Goal: Complete application form

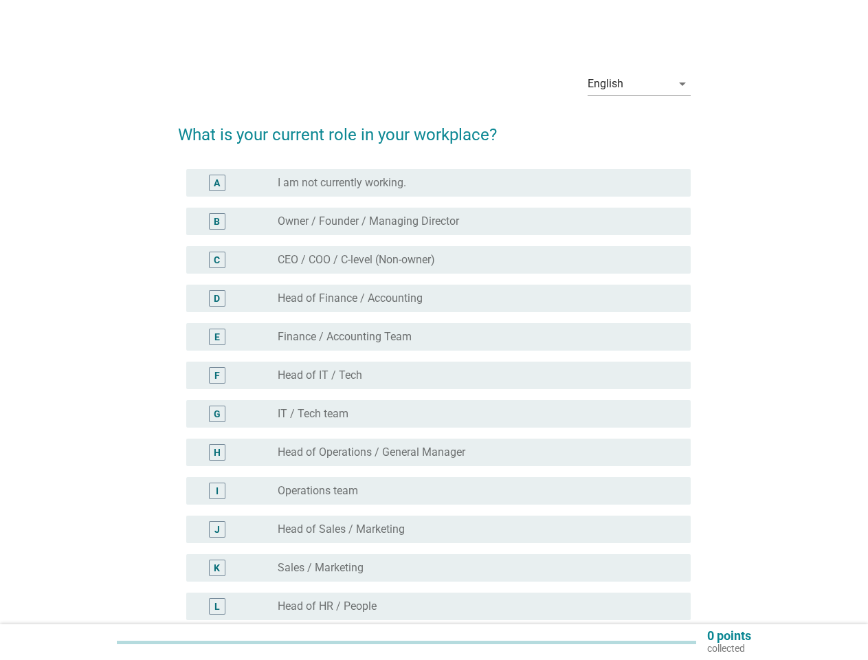
click at [435, 356] on div "E radio_button_unchecked Finance / Accounting Team" at bounding box center [434, 337] width 513 height 39
click at [640, 84] on div "English" at bounding box center [630, 84] width 84 height 22
click at [435, 412] on div "radio_button_unchecked IT / Tech team" at bounding box center [473, 414] width 391 height 14
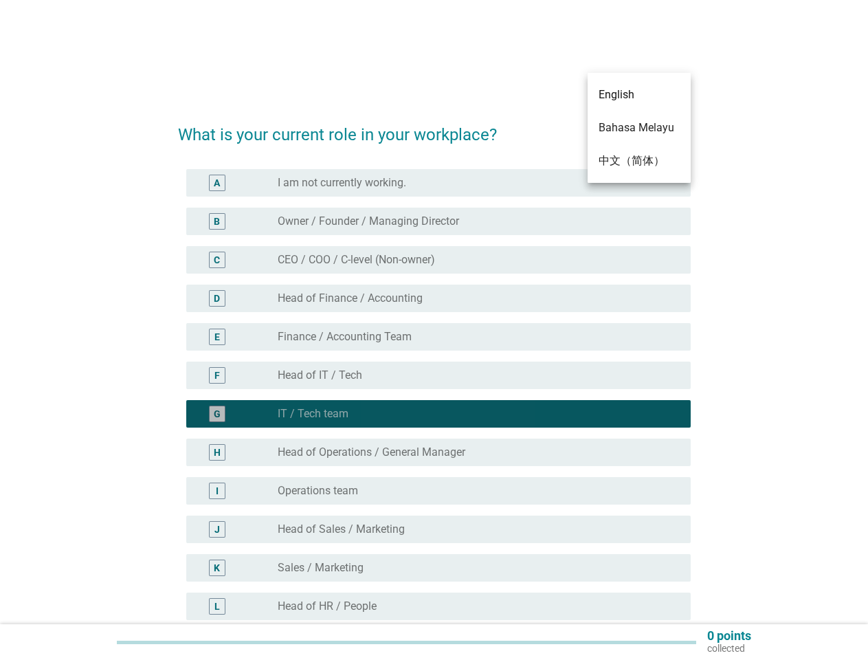
click at [435, 412] on div "radio_button_checked IT / Tech team" at bounding box center [473, 414] width 391 height 14
click at [439, 183] on div "radio_button_unchecked I am not currently working." at bounding box center [473, 183] width 391 height 14
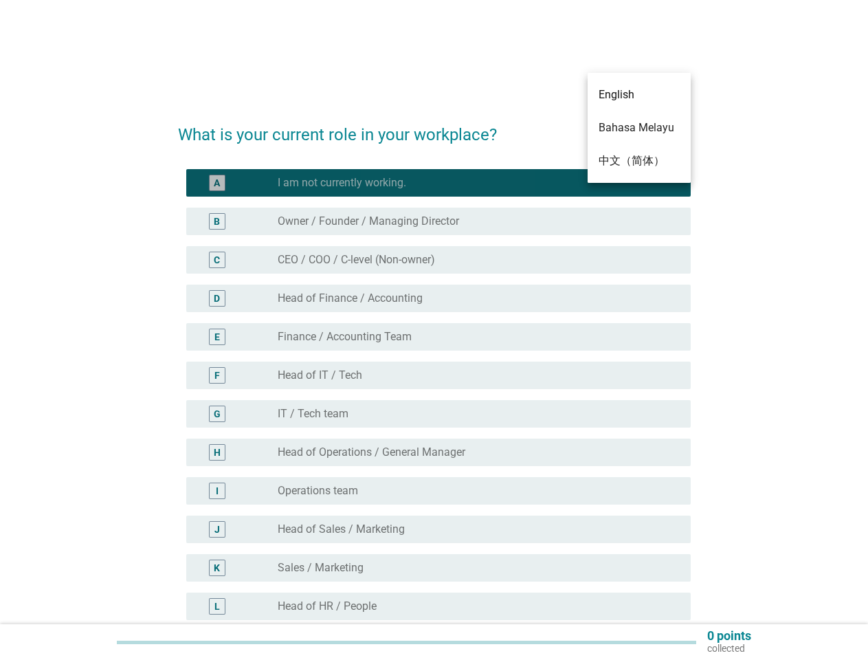
click at [343, 183] on label "I am not currently working." at bounding box center [342, 183] width 129 height 14
click at [439, 221] on label "Owner / Founder / Managing Director" at bounding box center [369, 222] width 182 height 14
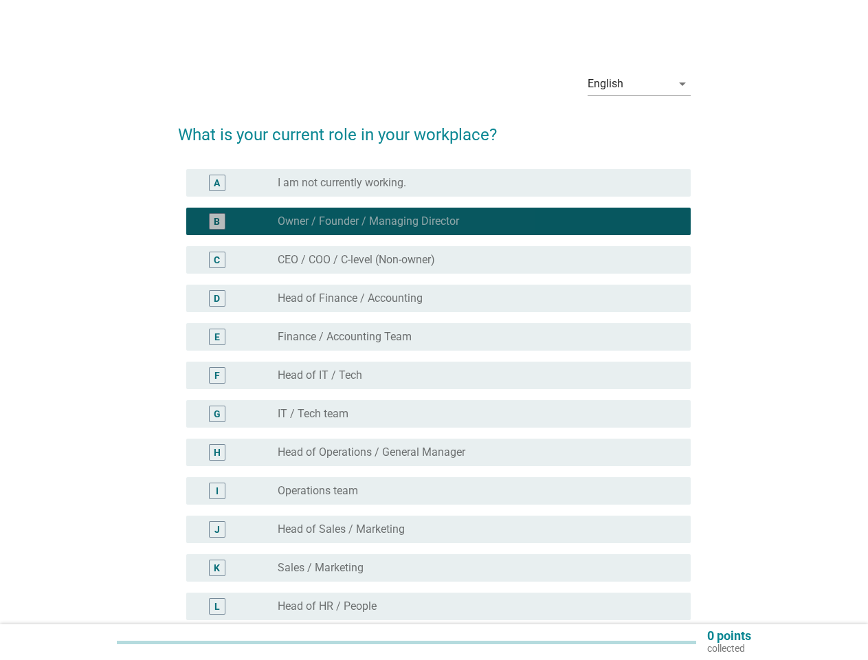
click at [370, 221] on label "Owner / Founder / Managing Director" at bounding box center [369, 222] width 182 height 14
click at [439, 260] on div "radio_button_unchecked CEO / COO / C-level (Non-owner)" at bounding box center [473, 260] width 391 height 14
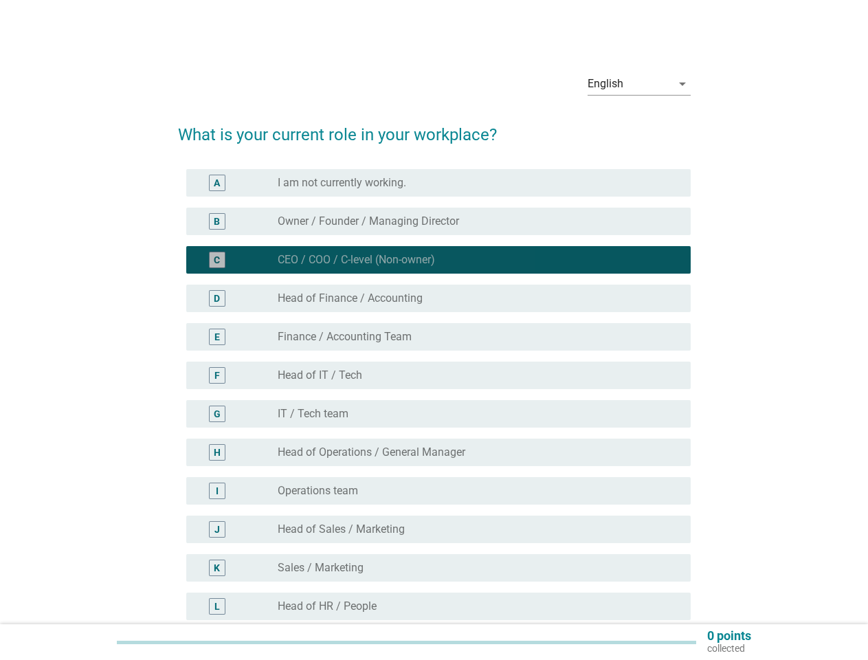
click at [358, 260] on label "CEO / COO / C-level (Non-owner)" at bounding box center [356, 260] width 157 height 14
